Goal: Find specific page/section: Find specific page/section

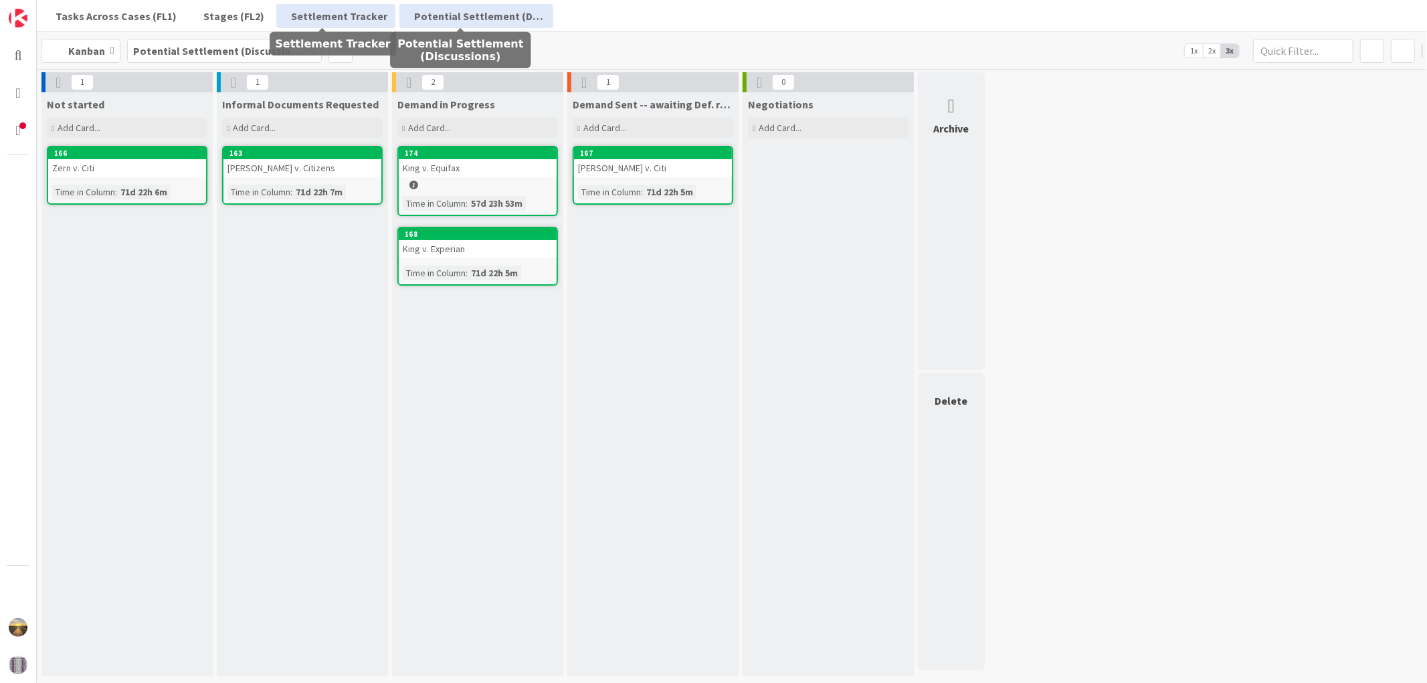
click at [316, 10] on span "Settlement Tracker" at bounding box center [339, 16] width 96 height 16
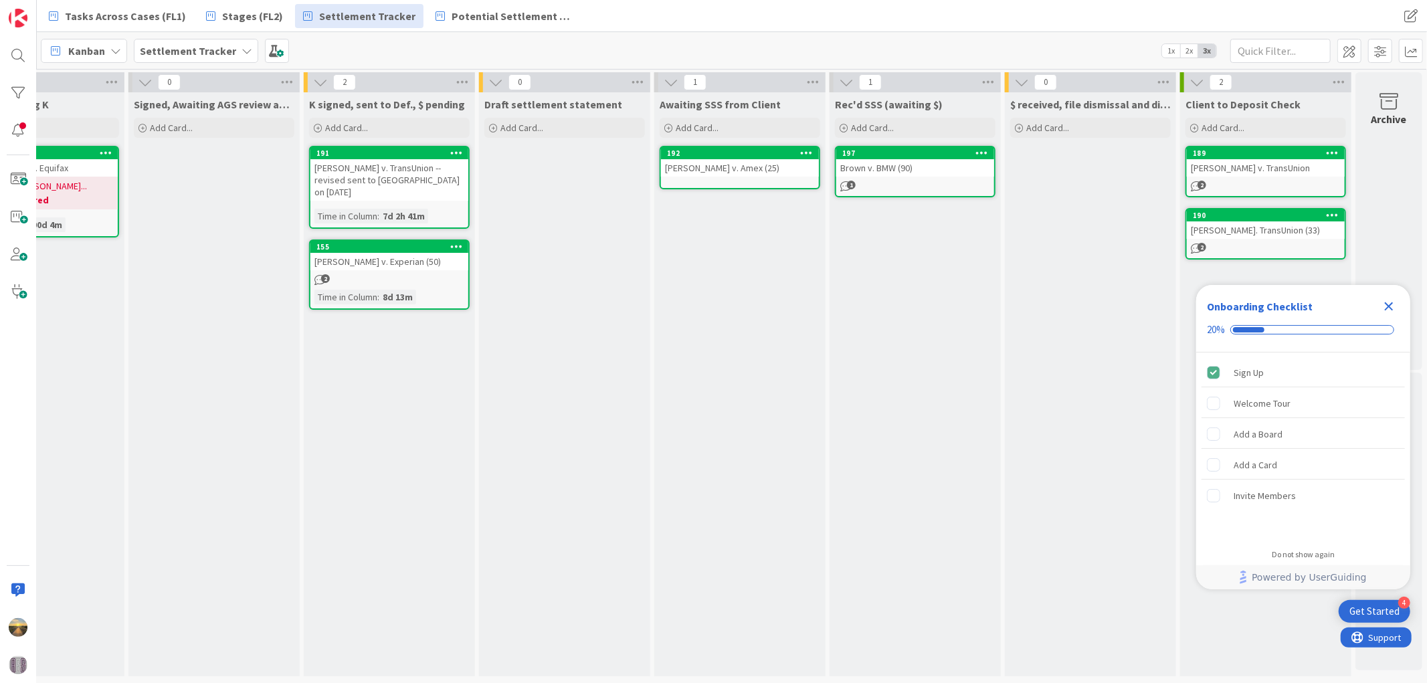
click at [912, 25] on div "Tasks Across Cases (FL1) Stages (FL2) Settlement Tracker Potential Settlement (…" at bounding box center [512, 16] width 942 height 24
click at [913, 18] on div "Tasks Across Cases (FL1) Stages (FL2) Settlement Tracker Potential Settlement (…" at bounding box center [512, 16] width 942 height 24
